Goal: Transaction & Acquisition: Subscribe to service/newsletter

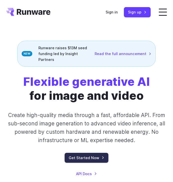
click at [85, 153] on link "Get Started Now" at bounding box center [87, 158] width 44 height 10
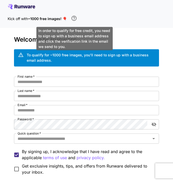
click at [75, 18] on icon "\a In order to qualify for free credit, you need to sign up with a business ema…" at bounding box center [74, 18] width 6 height 6
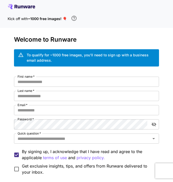
click at [66, 18] on span "~1000 free images! 🎈" at bounding box center [47, 19] width 39 height 4
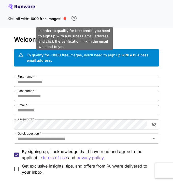
click at [76, 18] on icon "\a In order to qualify for free credit, you need to sign up with a business ema…" at bounding box center [74, 18] width 6 height 6
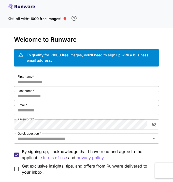
click at [111, 16] on div "Kick off with ~1000 free images! 🎈" at bounding box center [87, 18] width 158 height 11
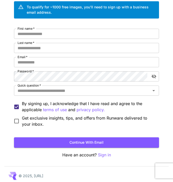
scroll to position [51, 0]
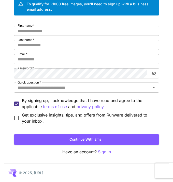
click at [43, 175] on p "© 2025, [URL]" at bounding box center [31, 172] width 25 height 5
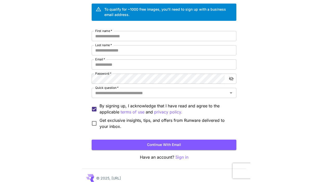
scroll to position [0, 0]
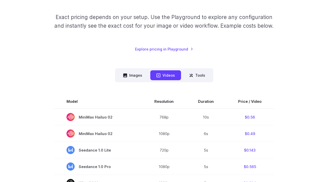
scroll to position [77, 0]
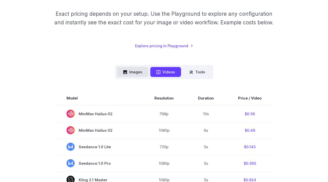
click at [130, 73] on button "Images" at bounding box center [132, 72] width 31 height 10
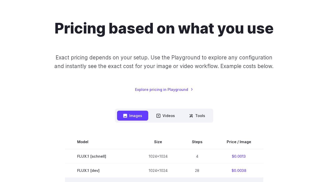
scroll to position [0, 0]
